Goal: Transaction & Acquisition: Download file/media

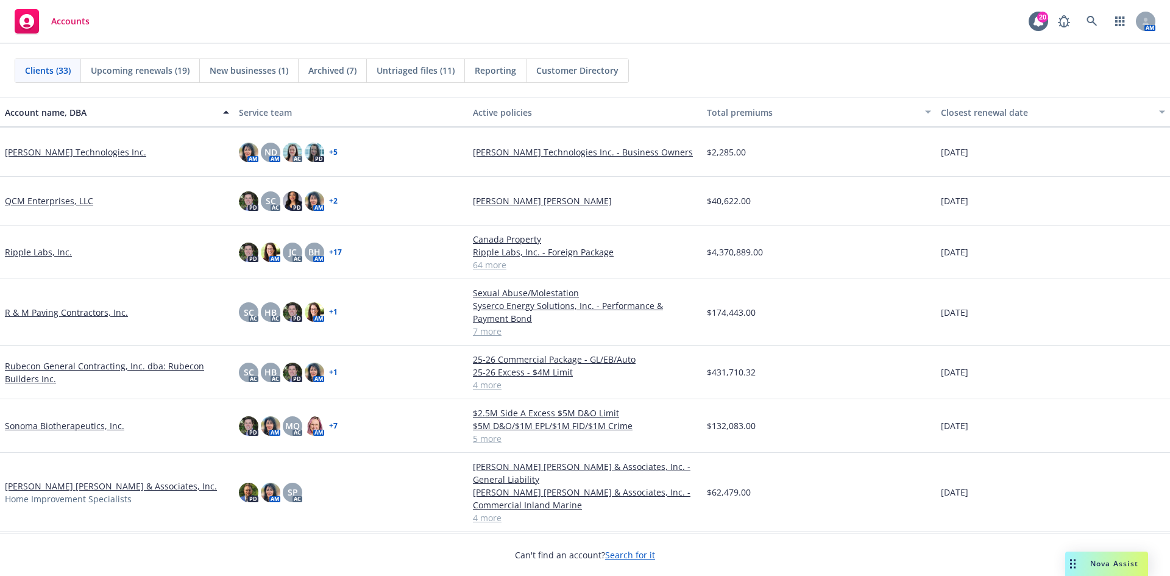
scroll to position [975, 0]
click at [80, 478] on link "Steinberg Hall & Associates, Inc." at bounding box center [111, 484] width 212 height 13
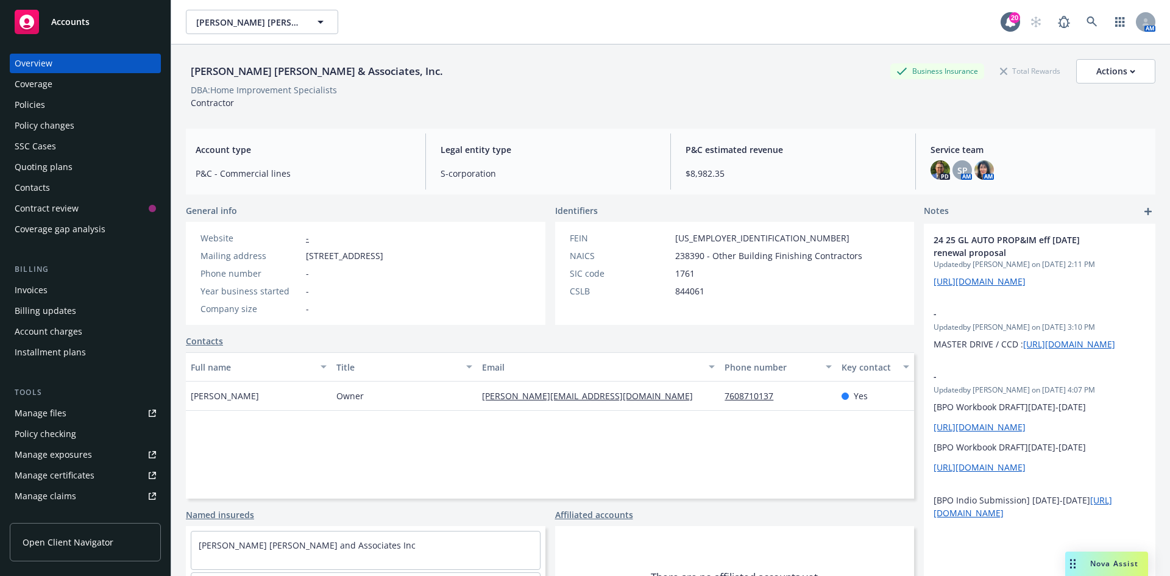
click at [41, 103] on div "Policies" at bounding box center [30, 105] width 30 height 20
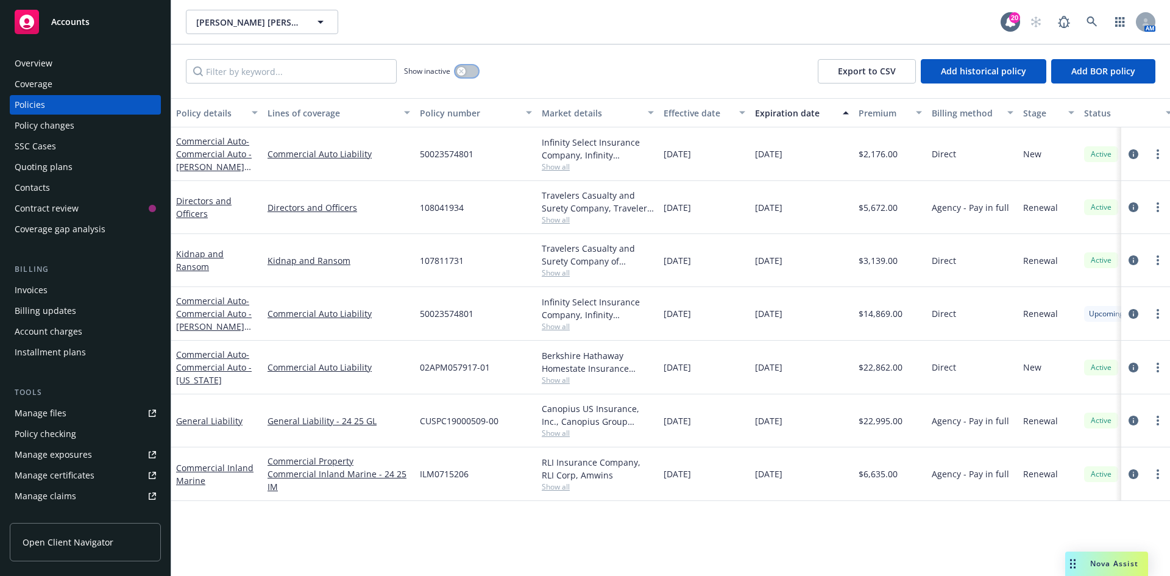
click at [462, 71] on icon "button" at bounding box center [461, 71] width 4 height 4
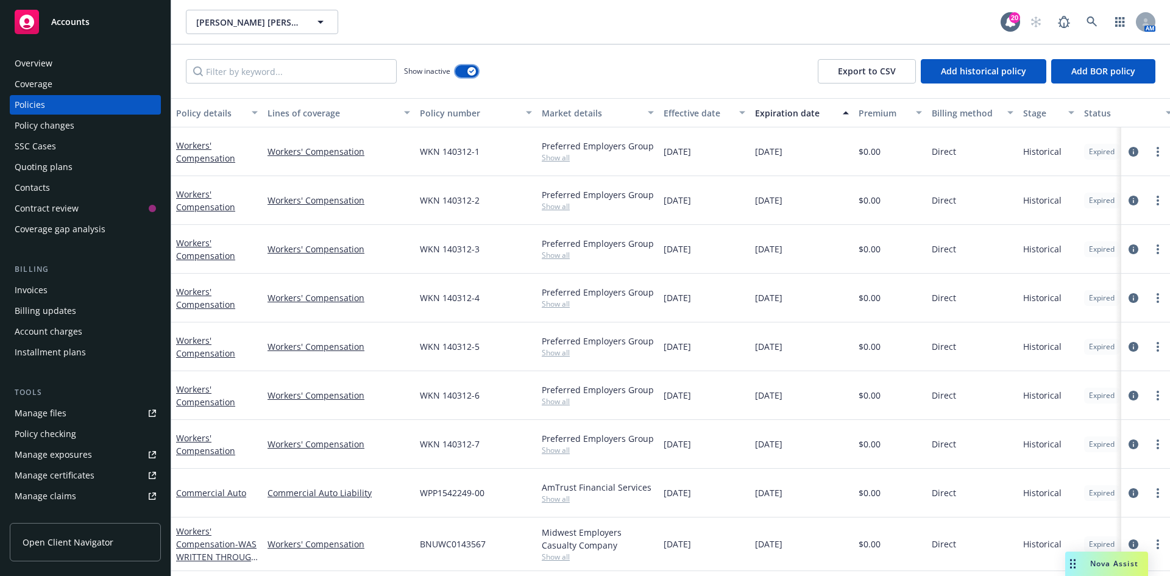
click at [462, 71] on button "button" at bounding box center [466, 71] width 23 height 12
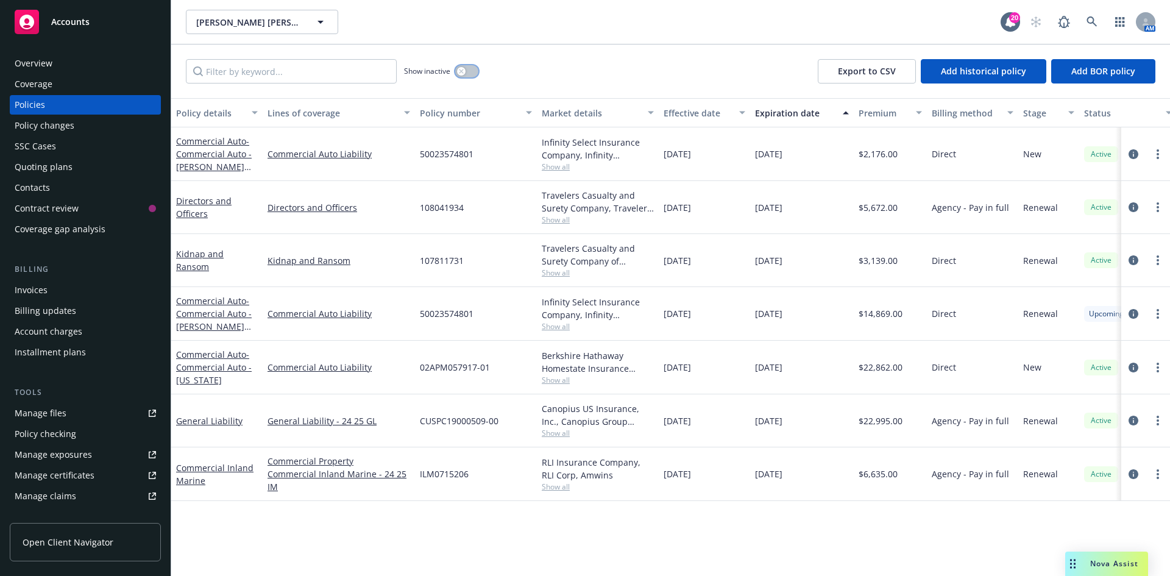
click at [471, 70] on button "button" at bounding box center [466, 71] width 23 height 12
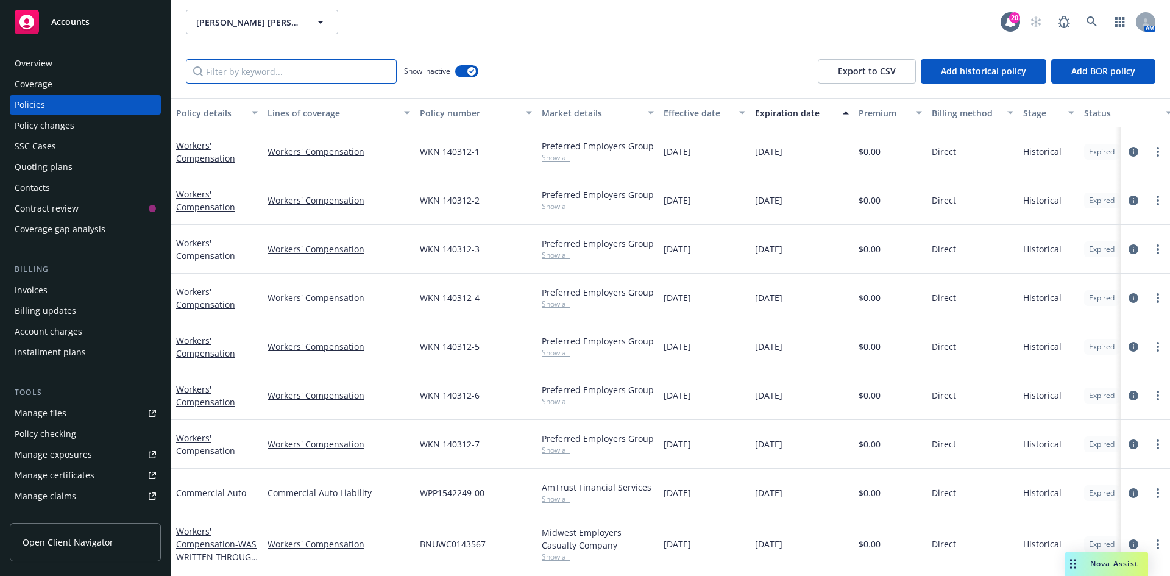
click at [297, 74] on input "Filter by keyword..." at bounding box center [291, 71] width 211 height 24
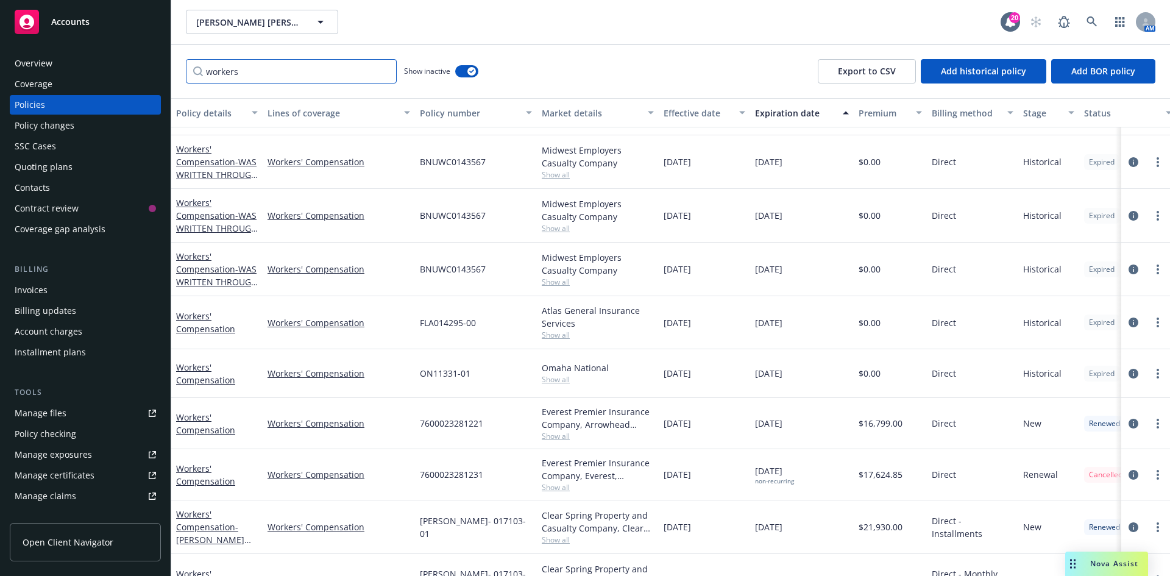
scroll to position [471, 0]
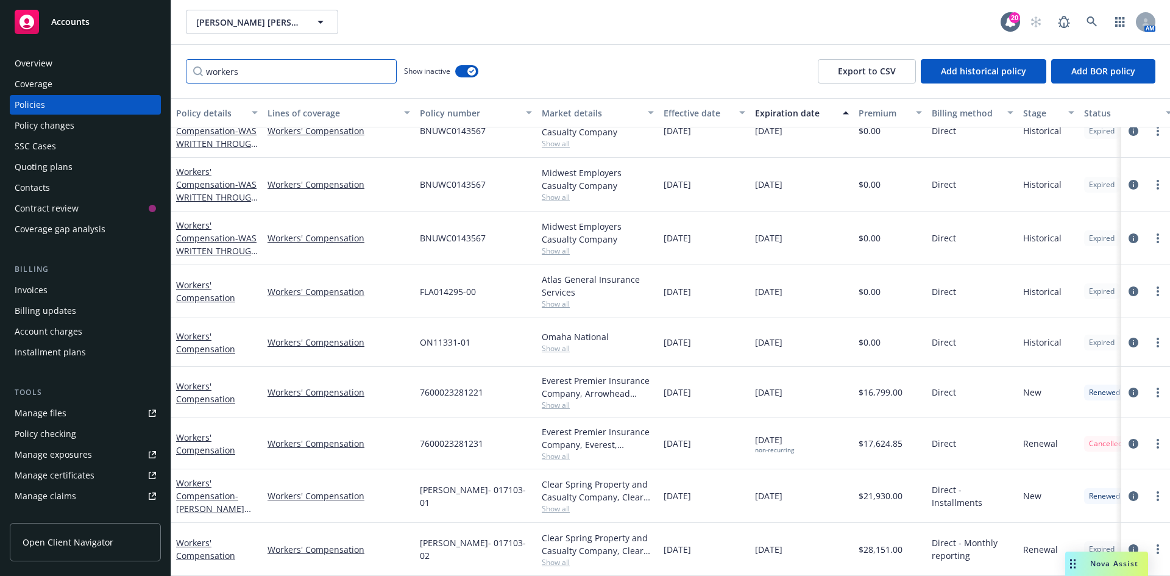
type input "workers"
click at [40, 85] on div "Coverage" at bounding box center [34, 84] width 38 height 20
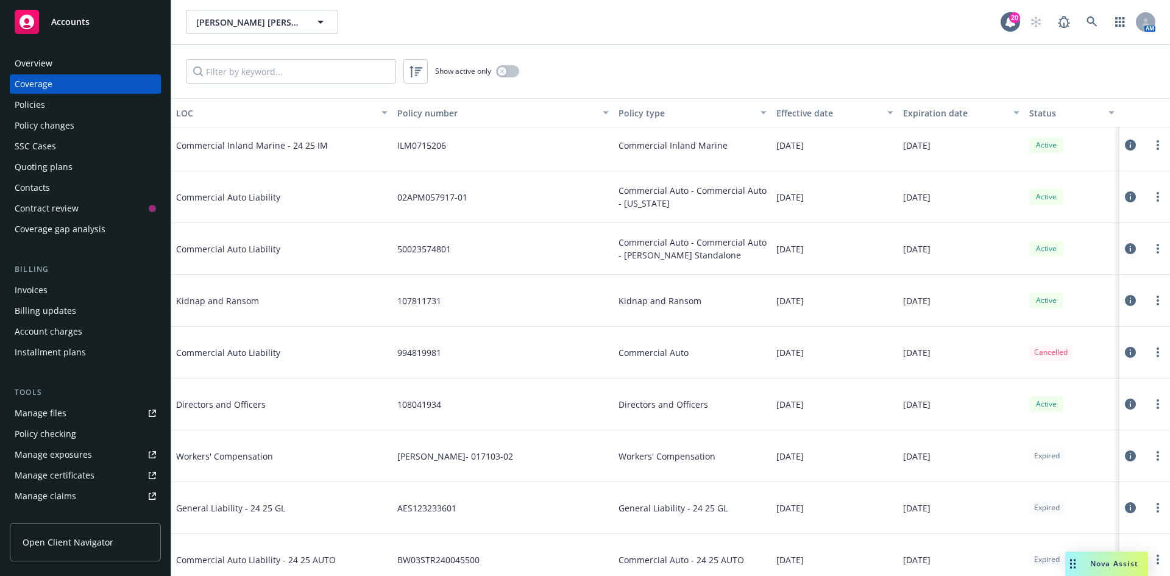
scroll to position [244, 0]
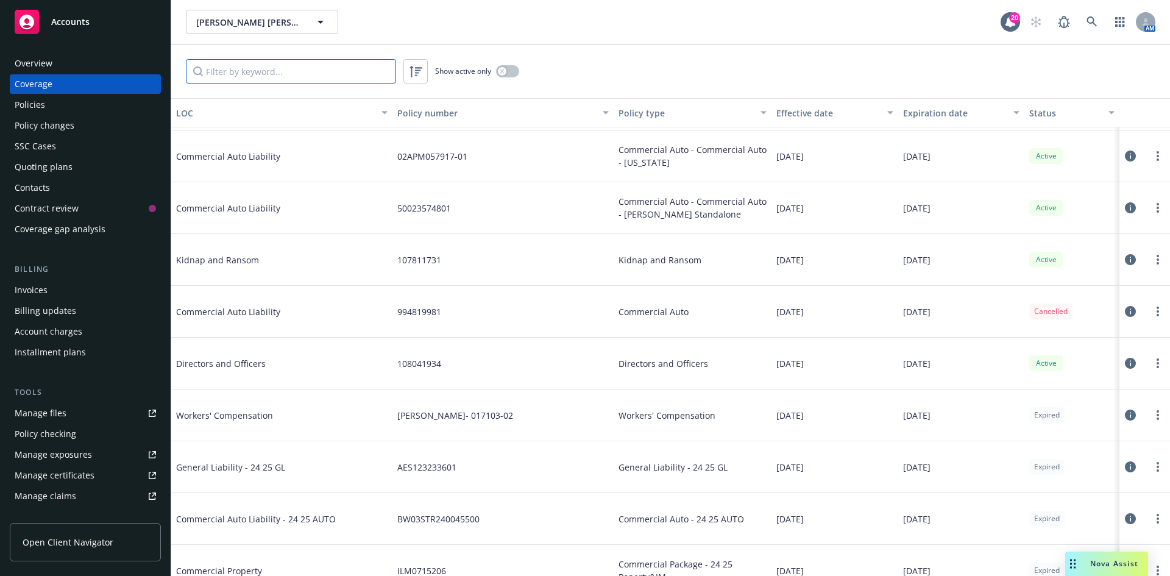
click at [247, 65] on input "Filter by keyword..." at bounding box center [291, 71] width 210 height 24
click at [58, 112] on div "Policies" at bounding box center [85, 105] width 141 height 20
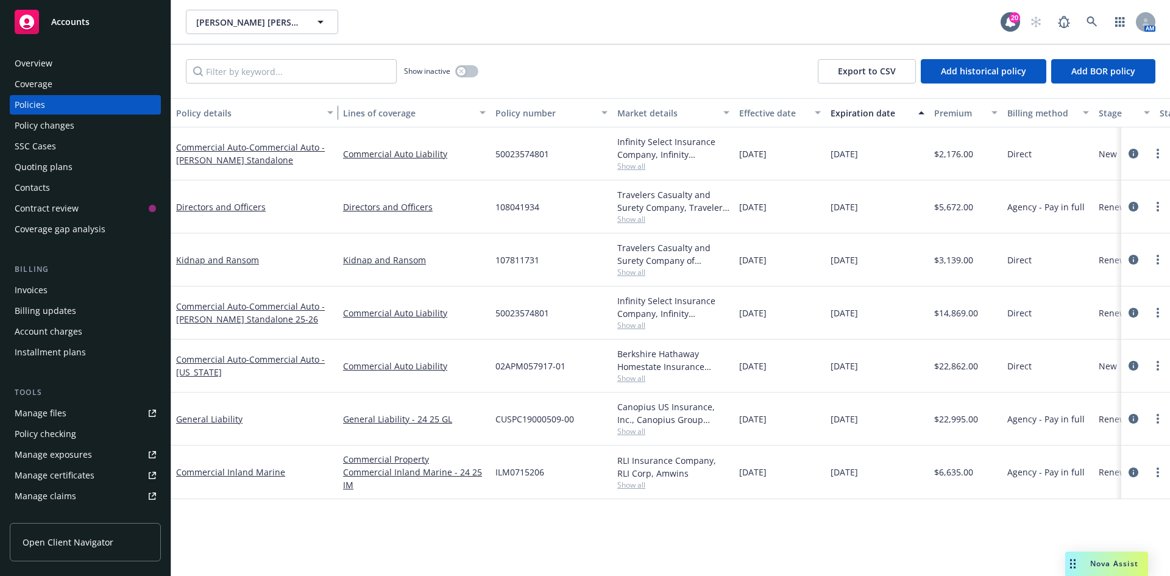
drag, startPoint x: 259, startPoint y: 110, endPoint x: 335, endPoint y: 118, distance: 75.9
click at [335, 118] on div "button" at bounding box center [332, 113] width 6 height 28
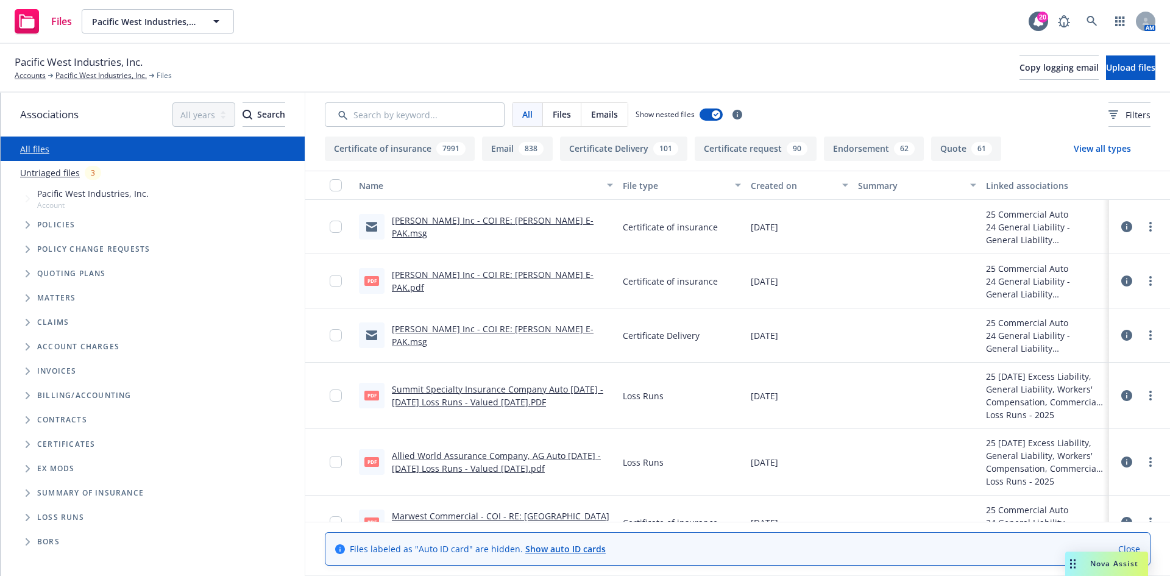
click at [377, 130] on div "All Files Emails Show nested files Filters" at bounding box center [737, 115] width 865 height 44
click at [388, 116] on input "Search by keyword..." at bounding box center [415, 114] width 180 height 24
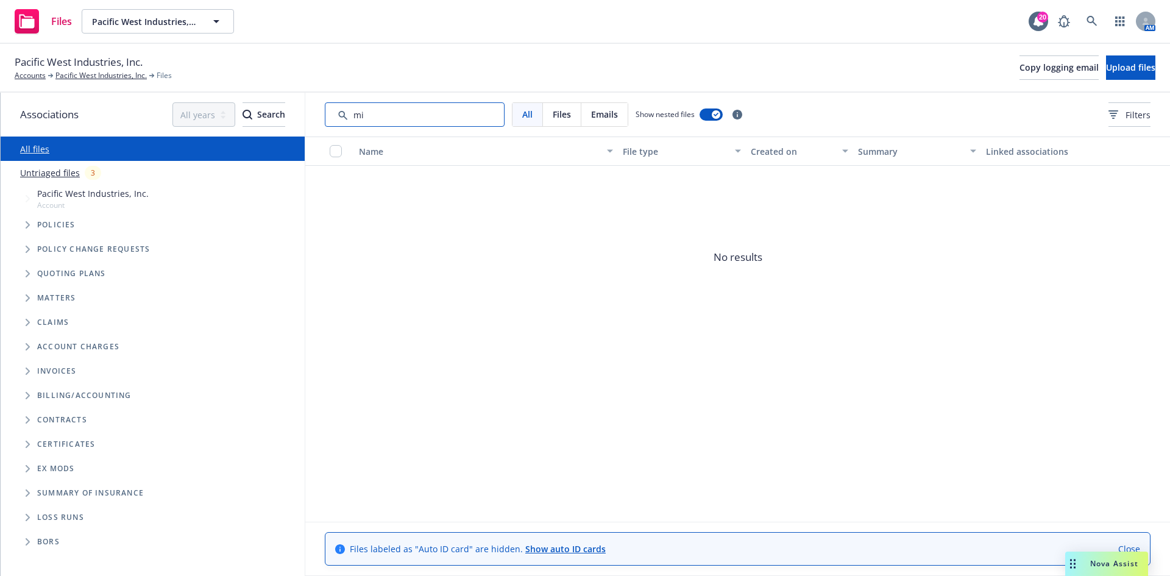
type input "m"
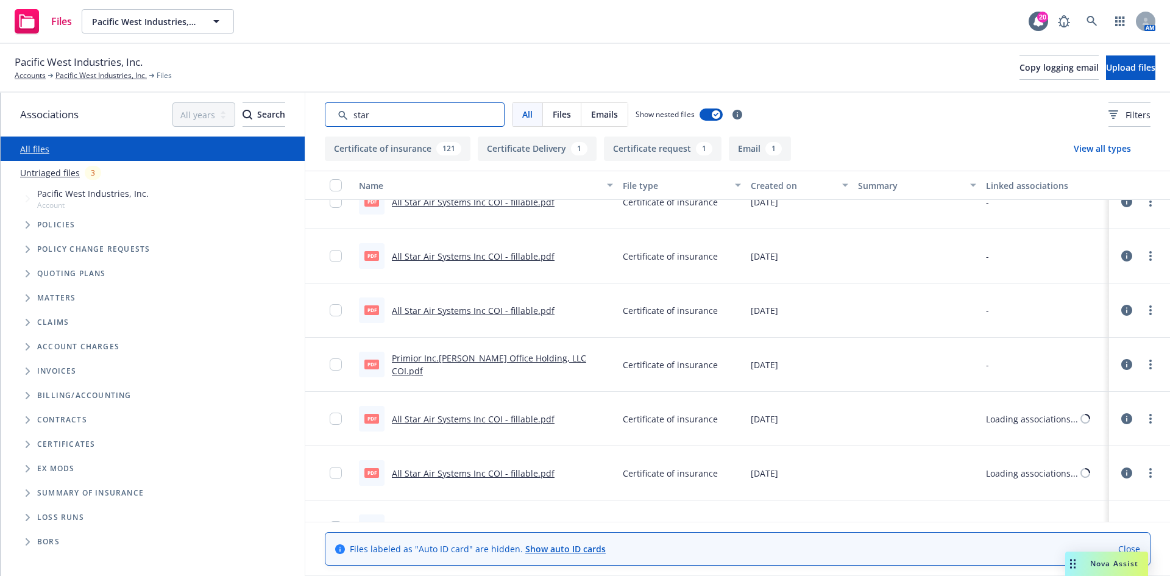
scroll to position [1158, 0]
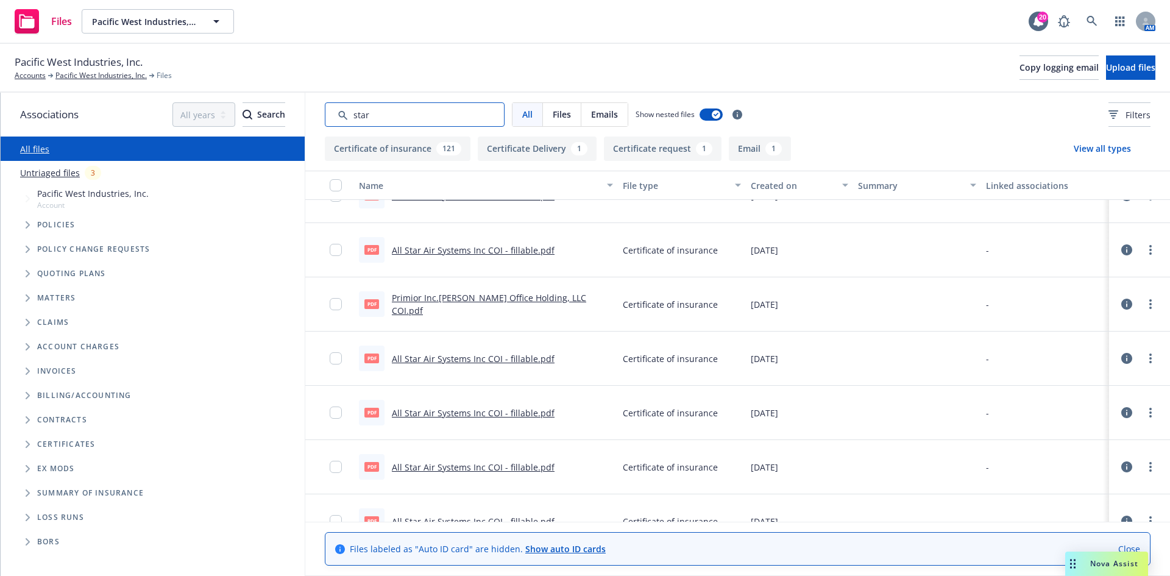
drag, startPoint x: 393, startPoint y: 119, endPoint x: 64, endPoint y: 126, distance: 328.6
click at [74, 125] on div "Associations All years 2027 2026 2025 2024 2023 2022 2021 2020 2019 2018 2017 2…" at bounding box center [586, 334] width 1170 height 483
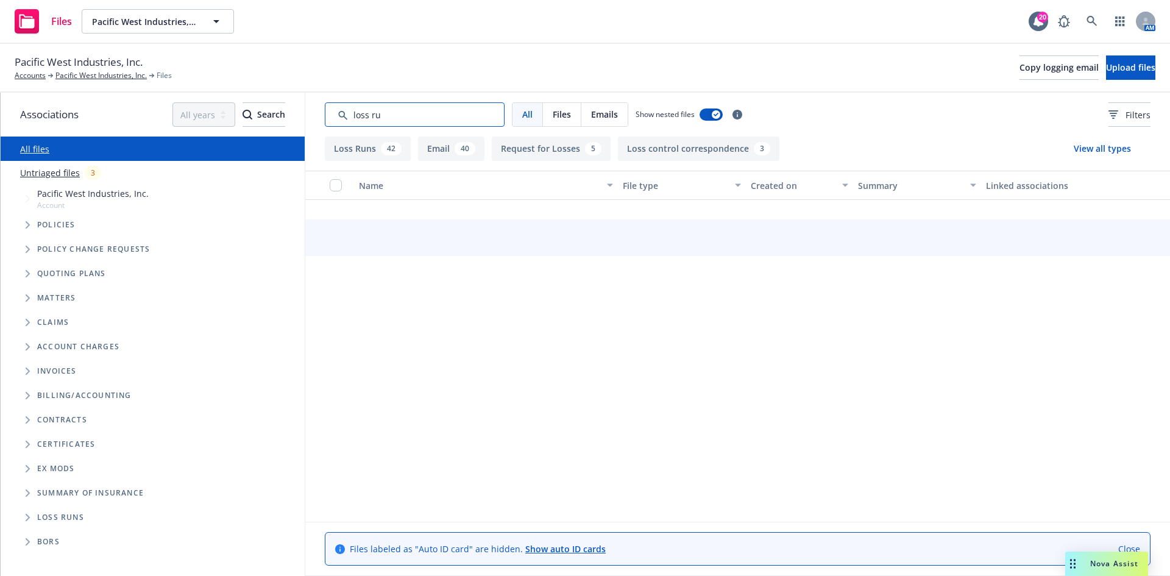
scroll to position [541, 0]
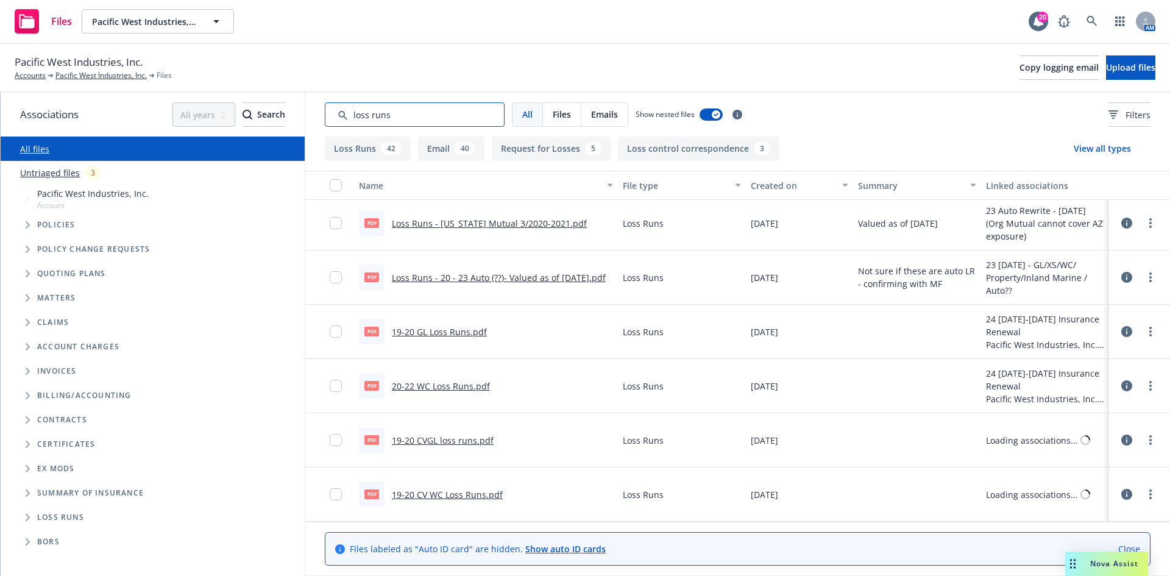
type input "loss runs"
click at [448, 390] on link "20-22 WC Loss Runs.pdf" at bounding box center [441, 386] width 98 height 12
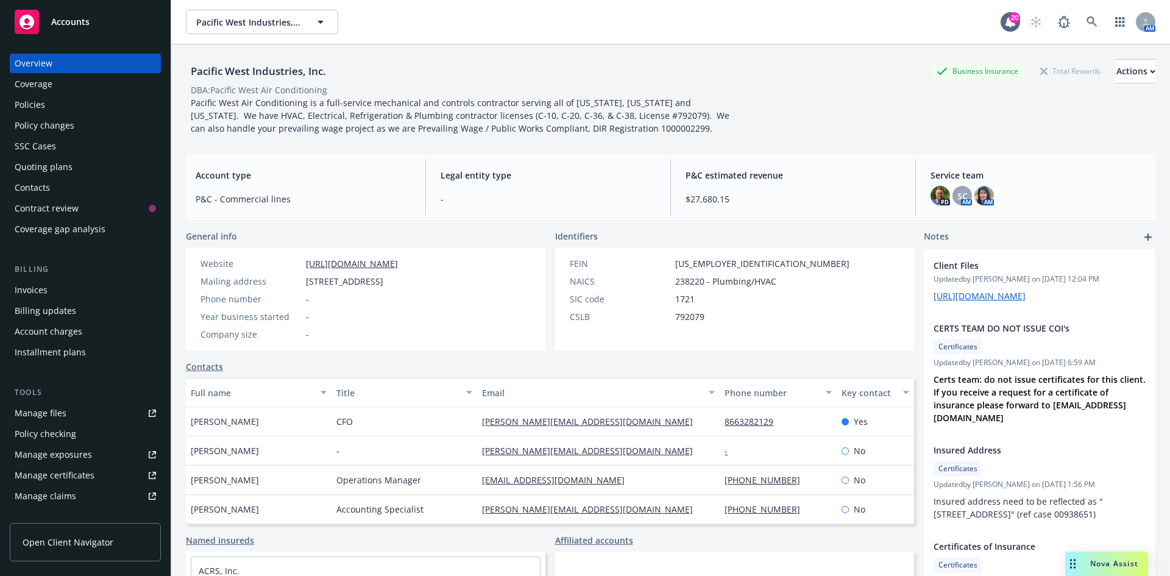
click at [60, 111] on div "Policies" at bounding box center [85, 105] width 141 height 20
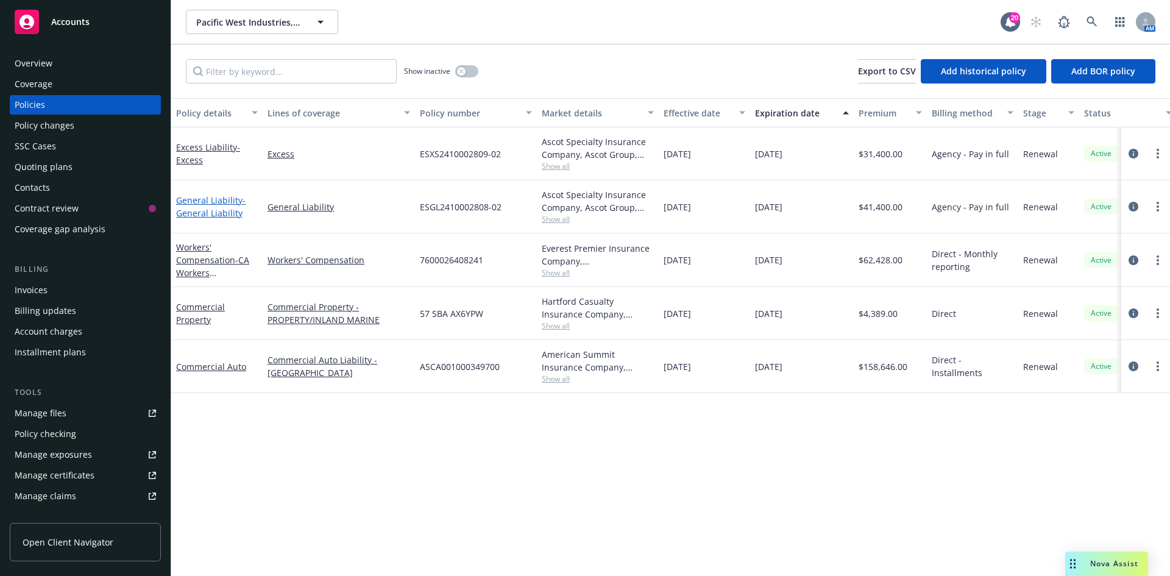
click at [208, 200] on link "General Liability - General Liability" at bounding box center [210, 206] width 69 height 24
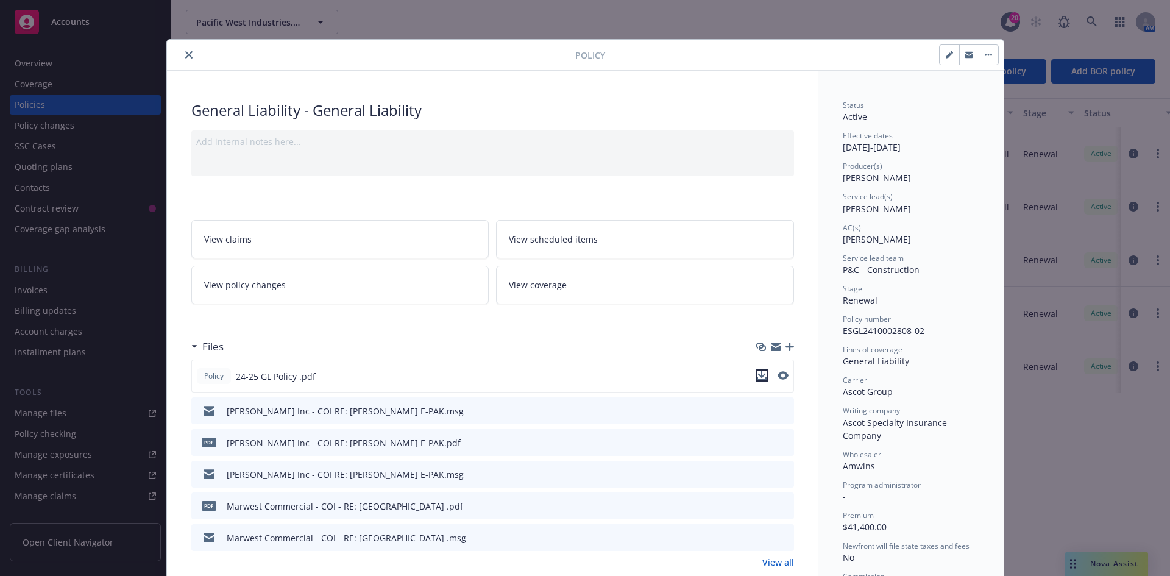
click at [757, 372] on icon "download file" at bounding box center [762, 376] width 10 height 10
